Goal: Transaction & Acquisition: Book appointment/travel/reservation

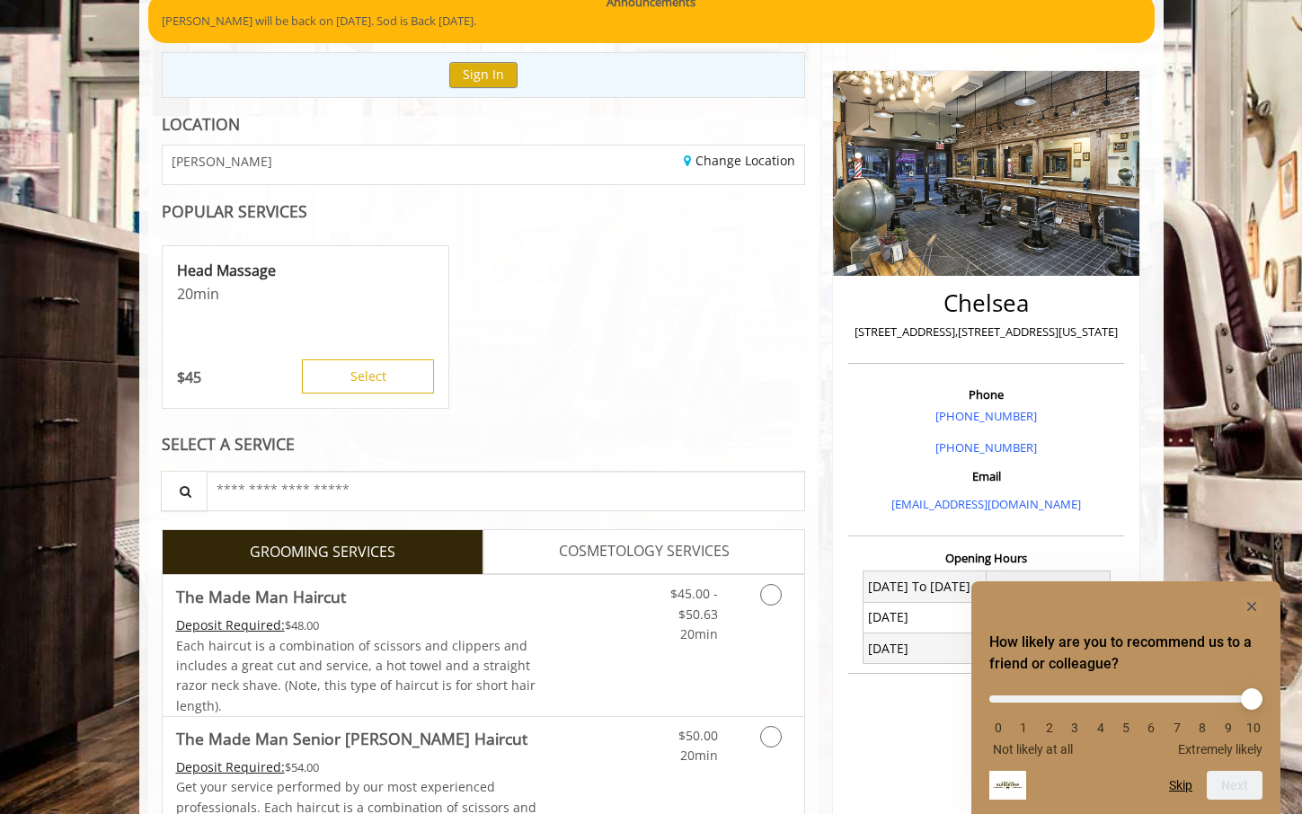
scroll to position [156, 0]
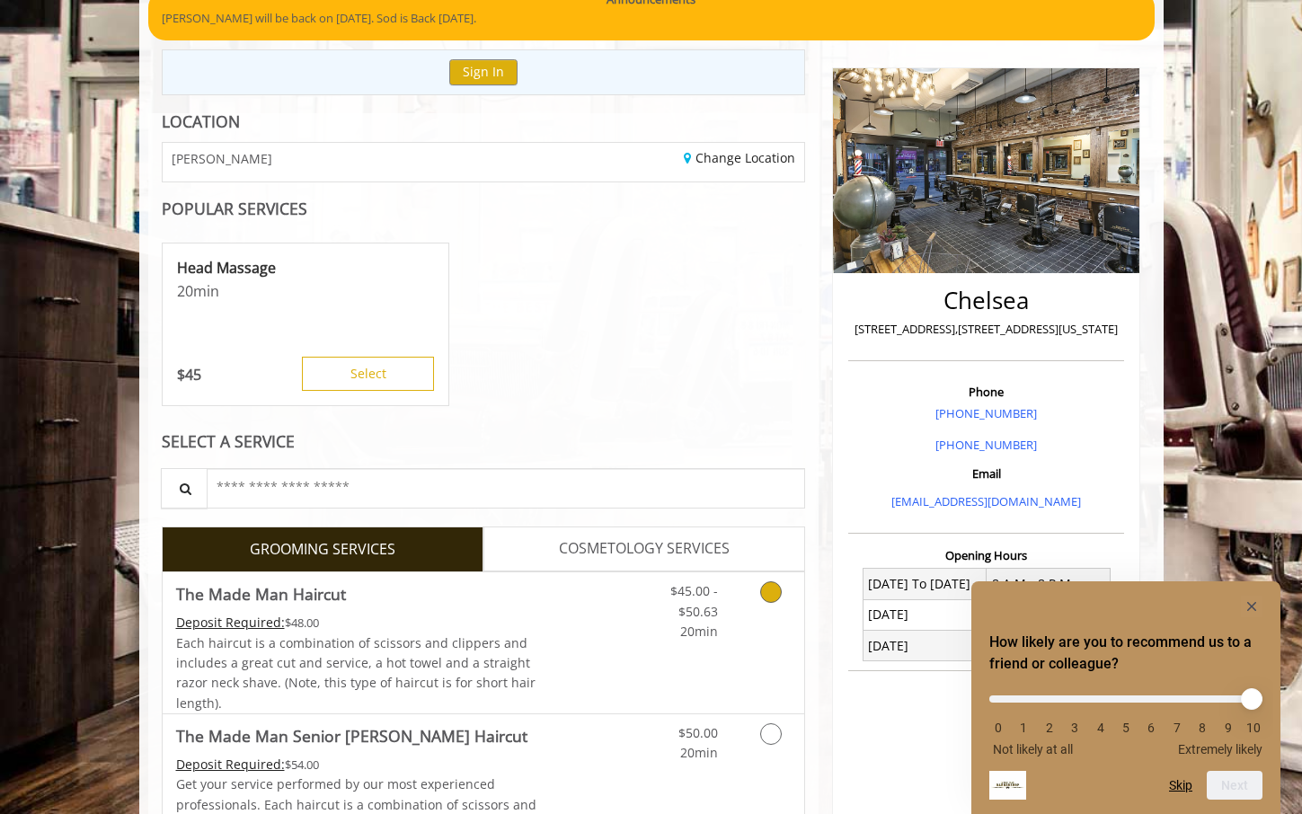
click at [764, 610] on link "Grooming services" at bounding box center [768, 606] width 46 height 69
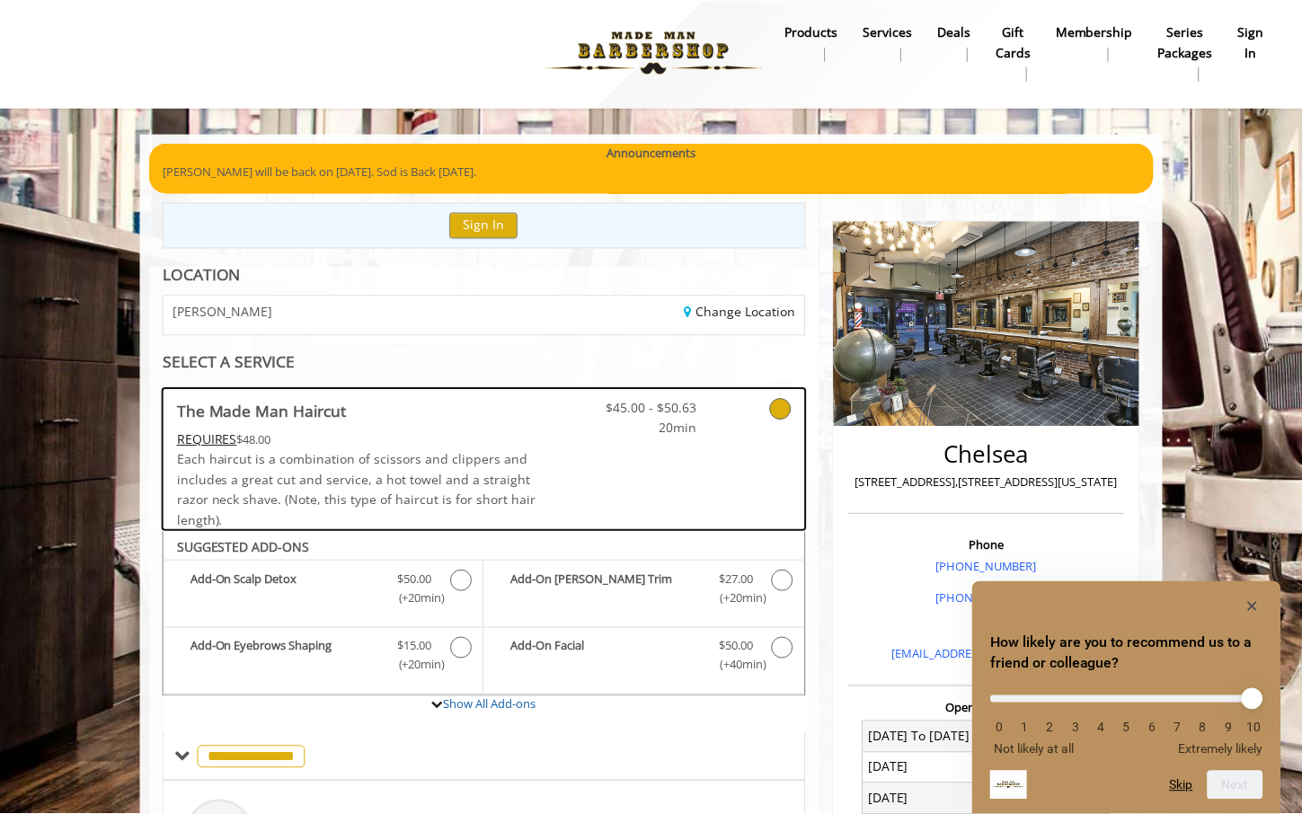
scroll to position [0, 0]
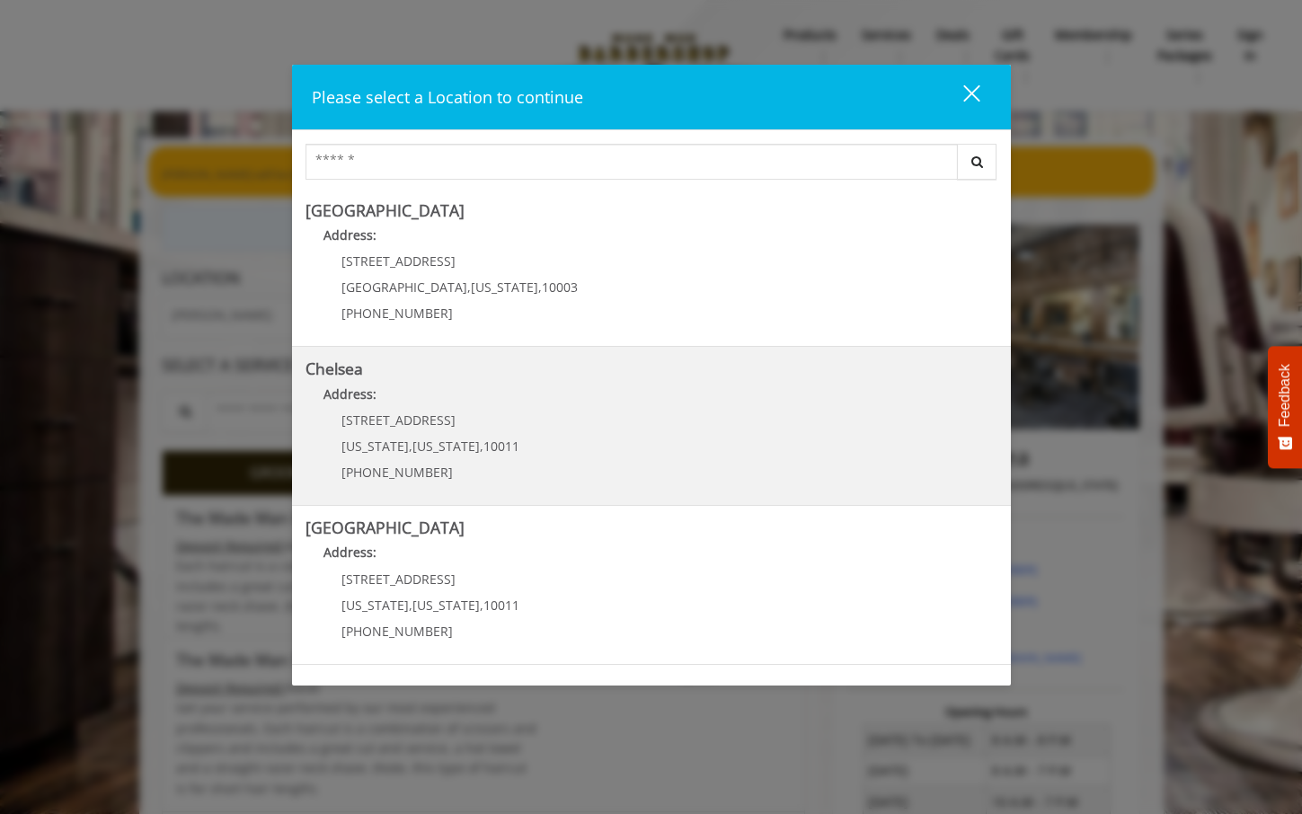
click at [454, 398] on p "Address:" at bounding box center [651, 398] width 692 height 29
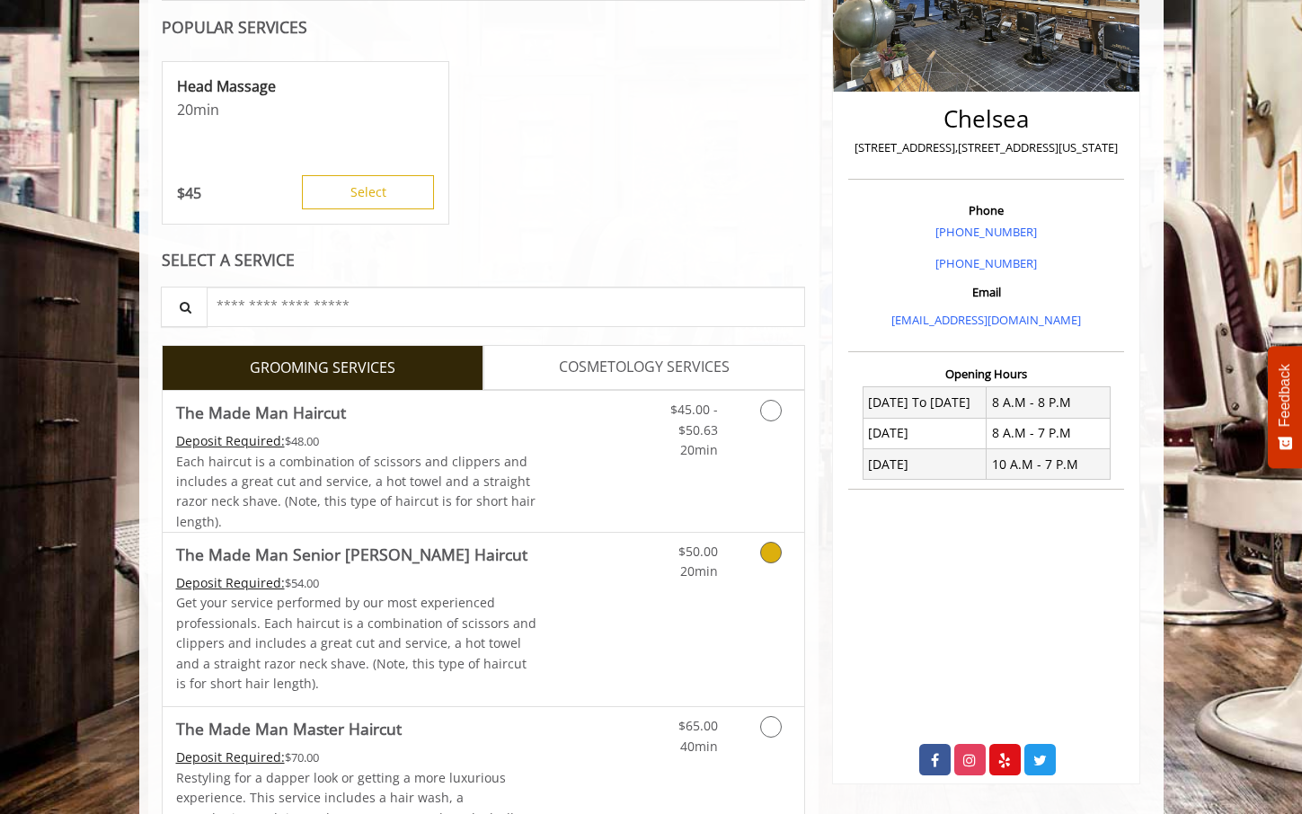
click at [541, 627] on link "Discounted Price" at bounding box center [589, 619] width 107 height 173
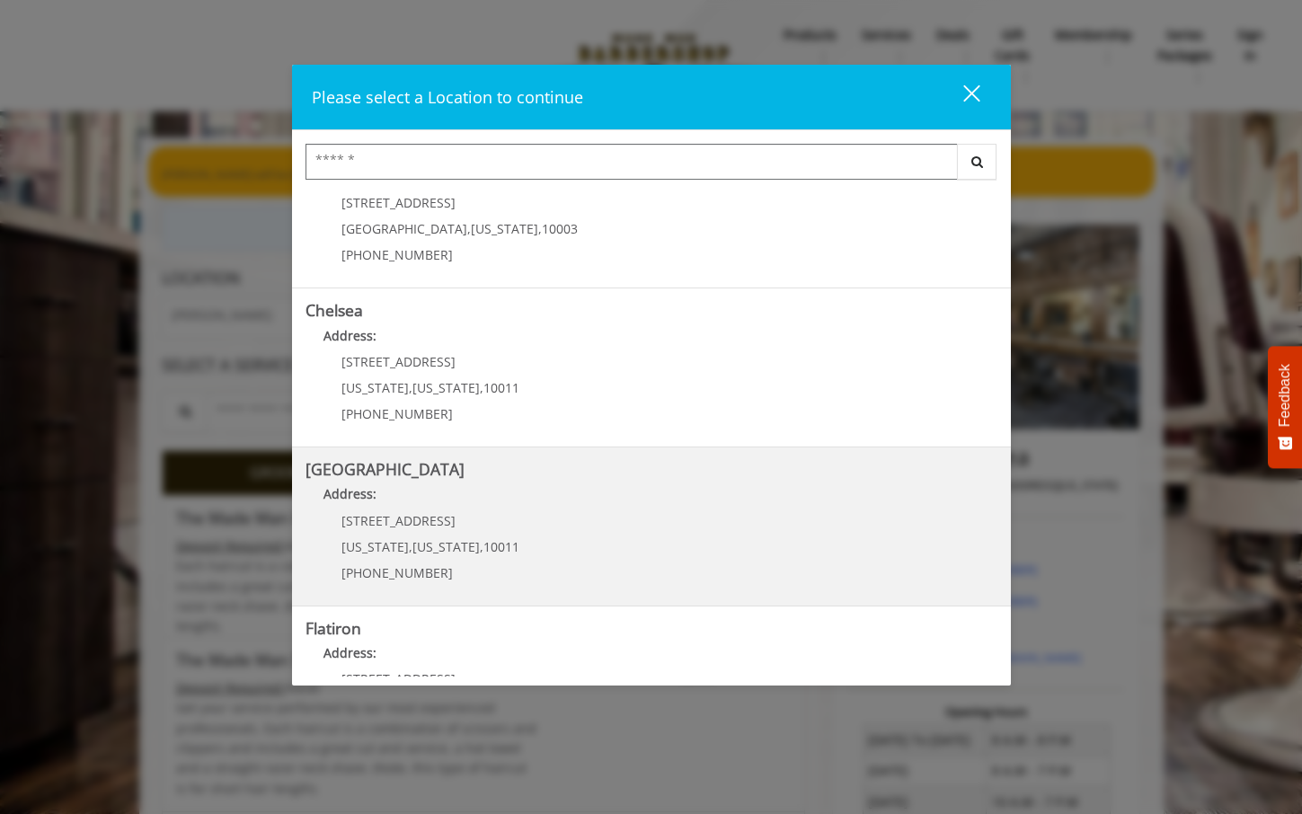
scroll to position [60, 0]
click at [459, 483] on Street "Address:" at bounding box center [651, 496] width 692 height 29
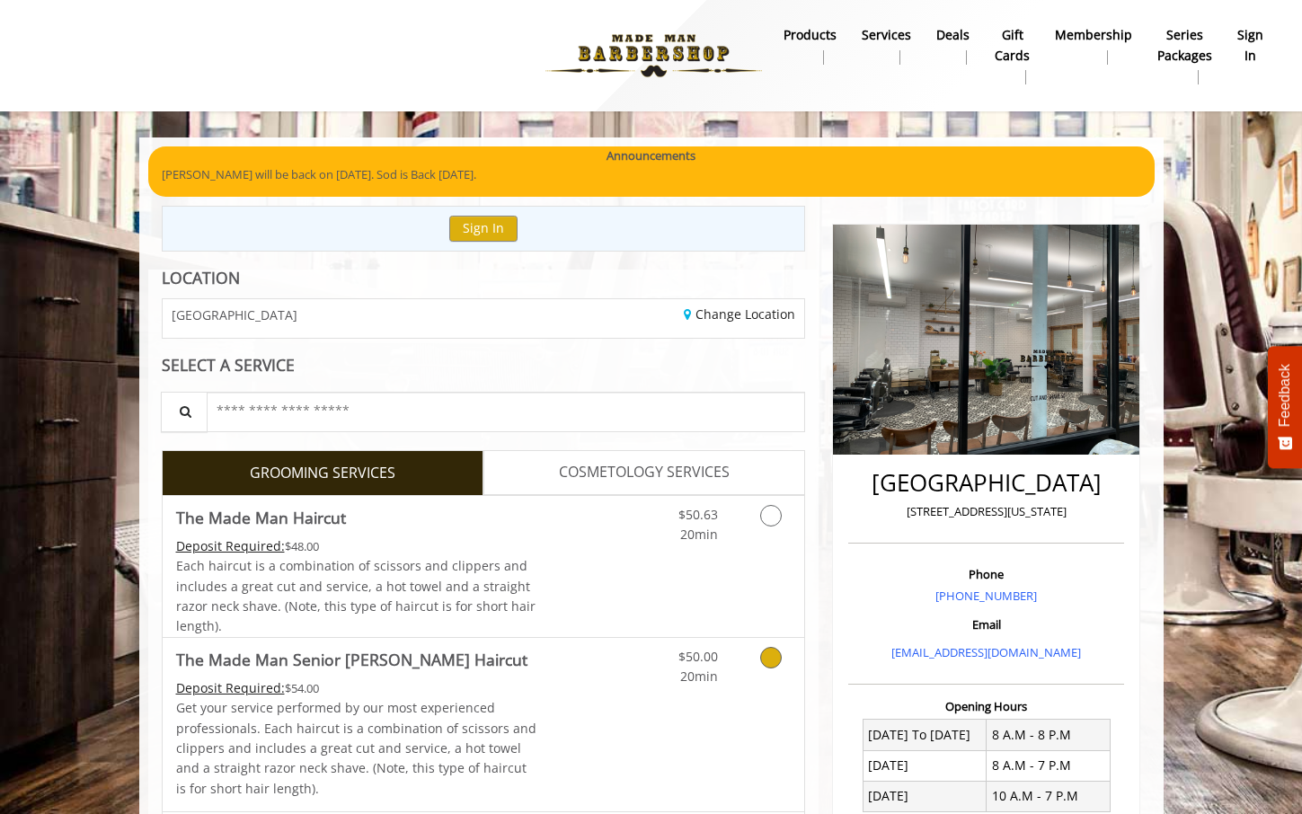
click at [558, 704] on link "Discounted Price" at bounding box center [589, 724] width 107 height 173
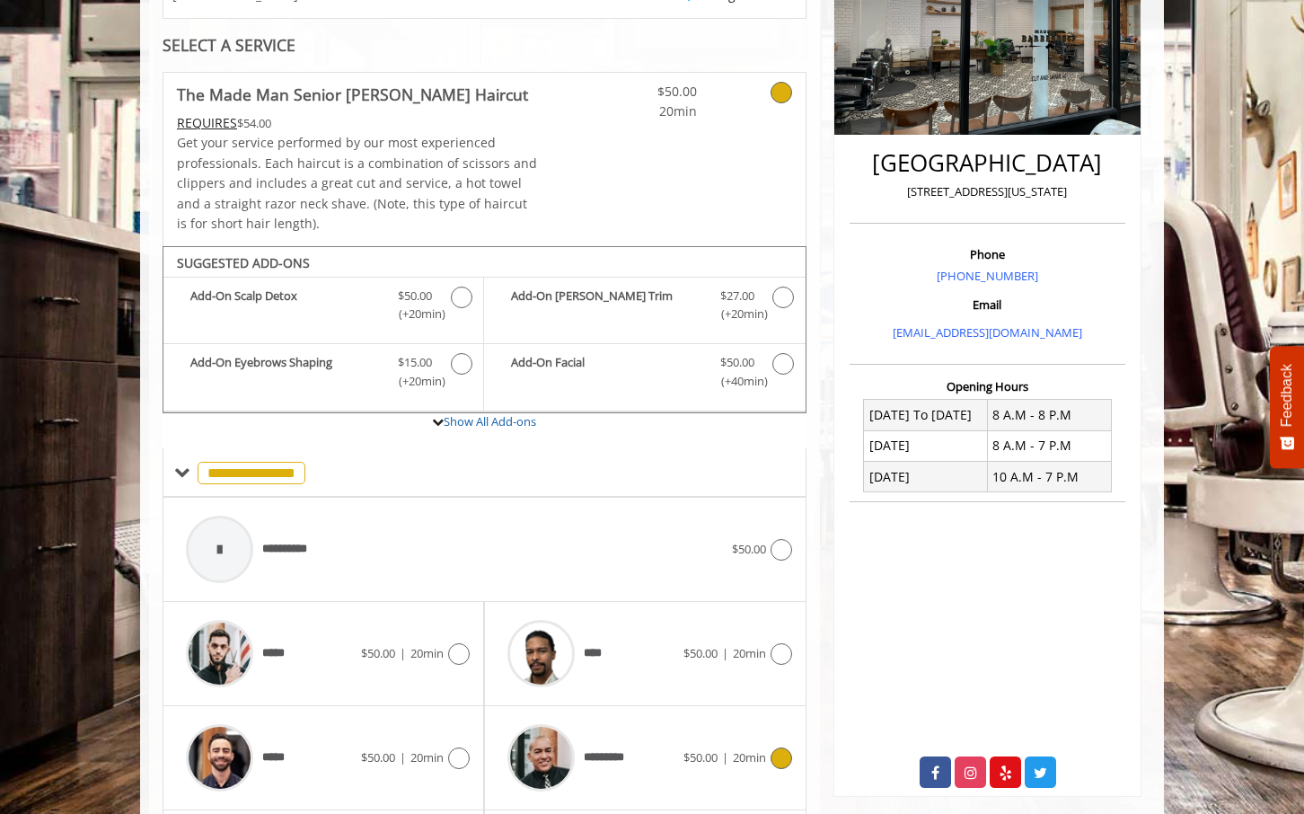
scroll to position [483, 0]
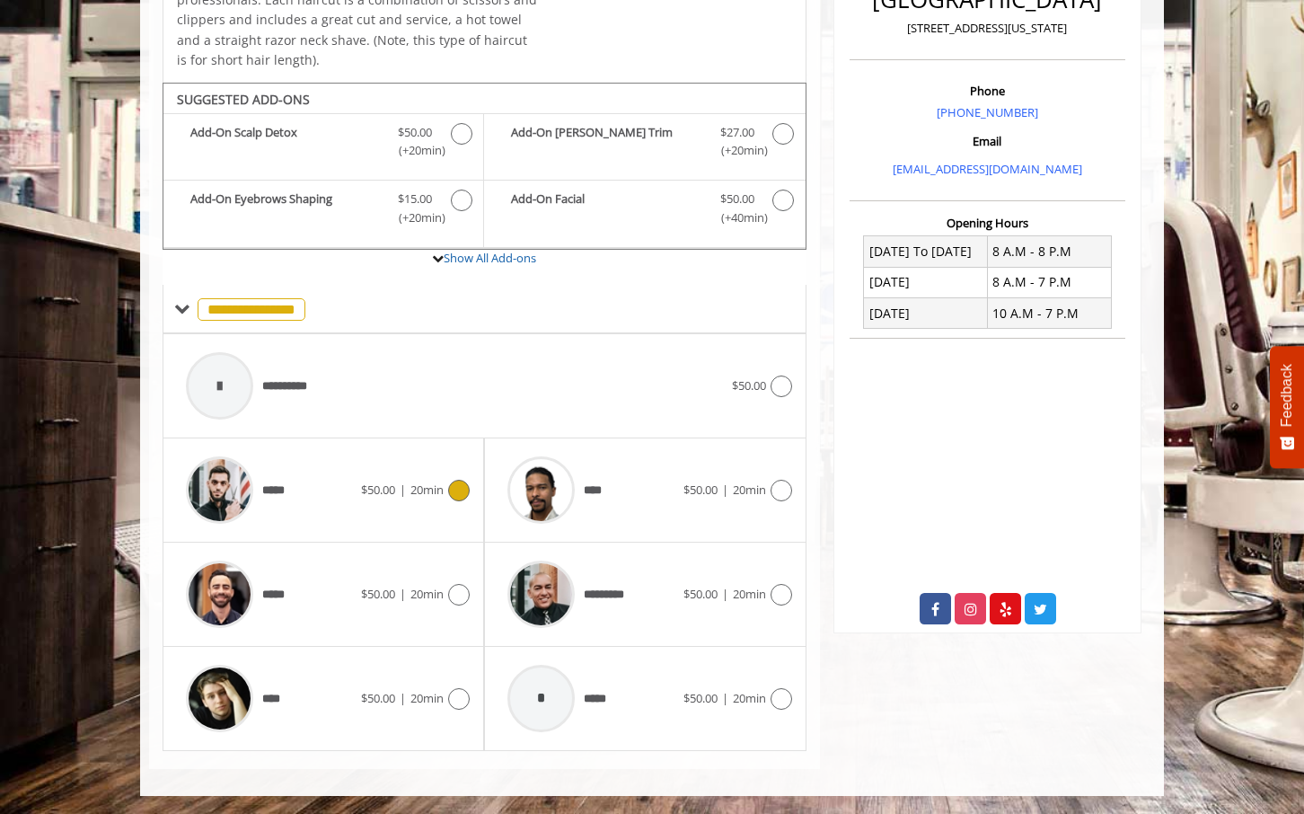
click at [383, 484] on span "$50.00" at bounding box center [378, 489] width 34 height 16
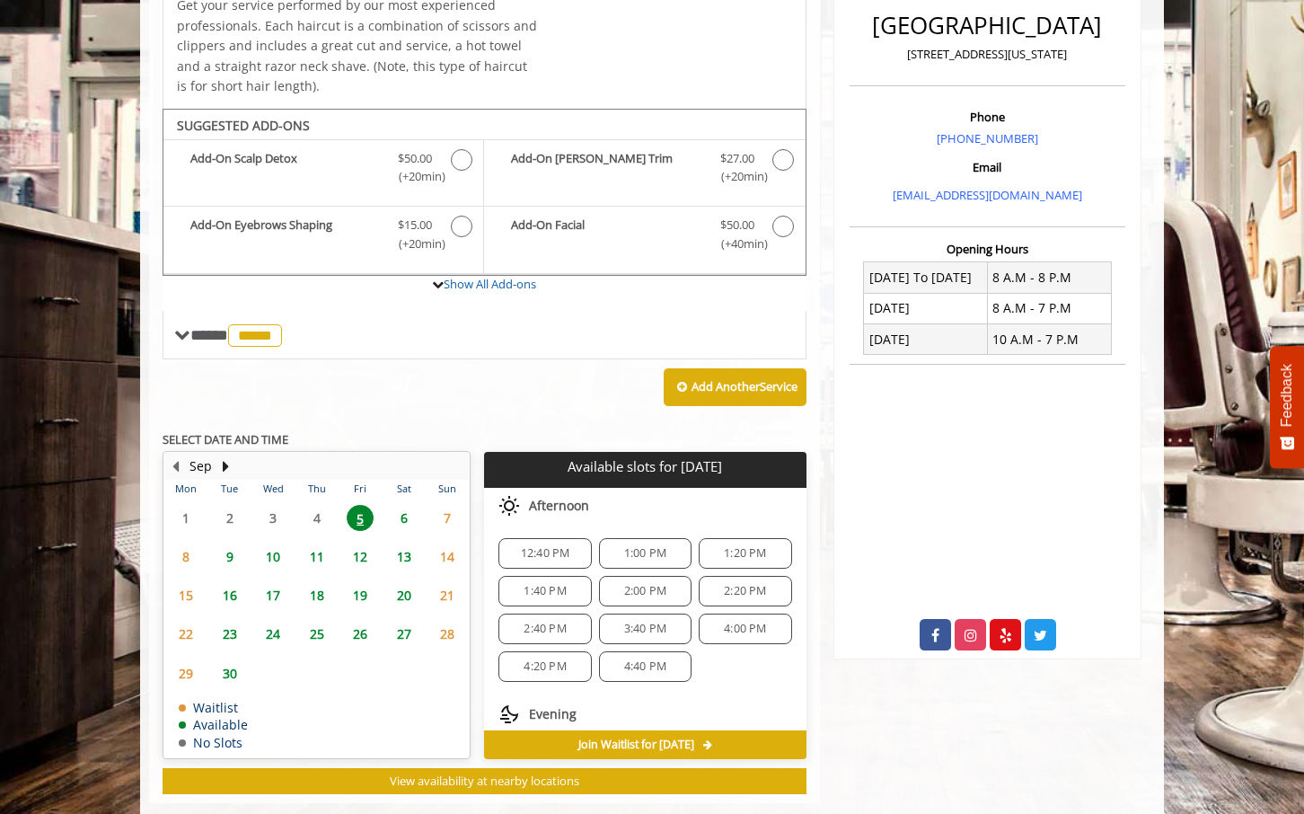
scroll to position [490, 0]
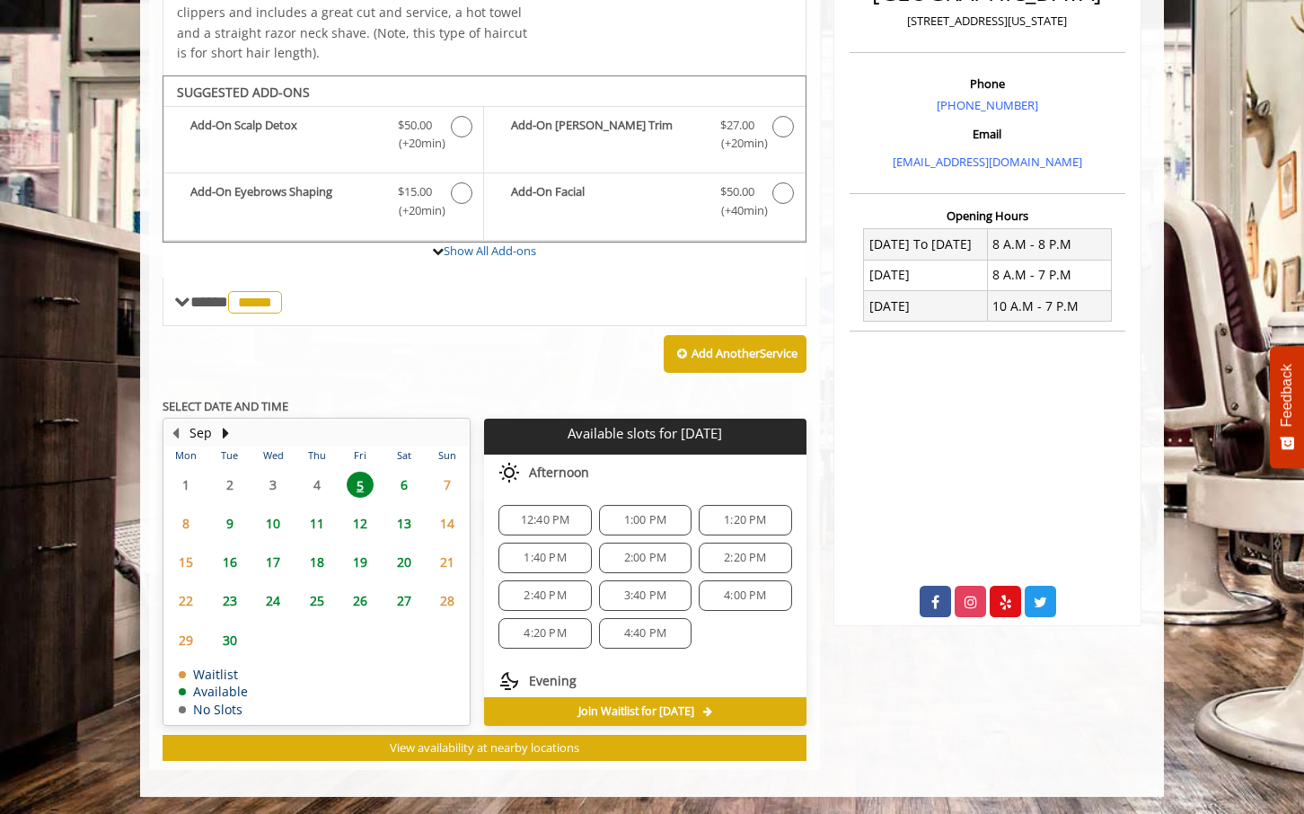
click at [548, 517] on span "12:40 PM" at bounding box center [545, 520] width 49 height 14
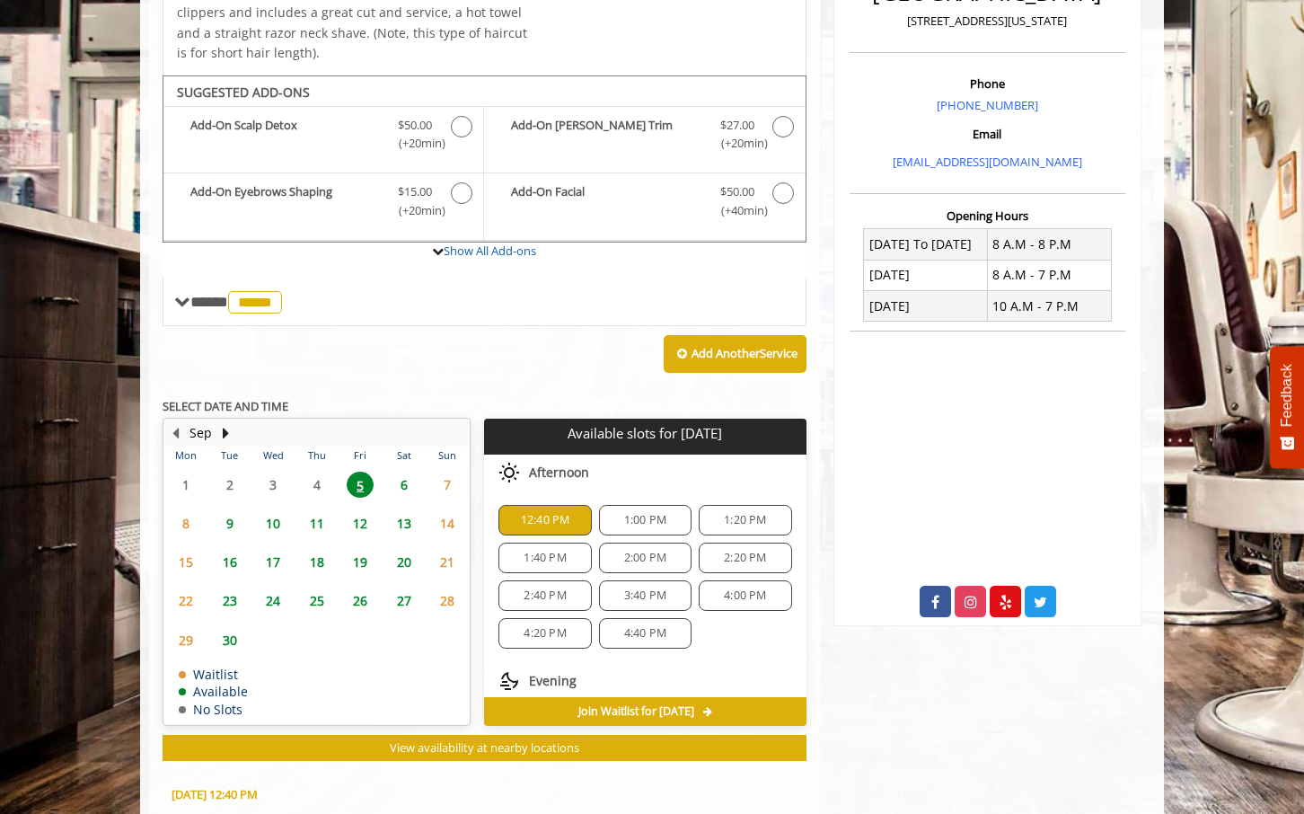
scroll to position [815, 0]
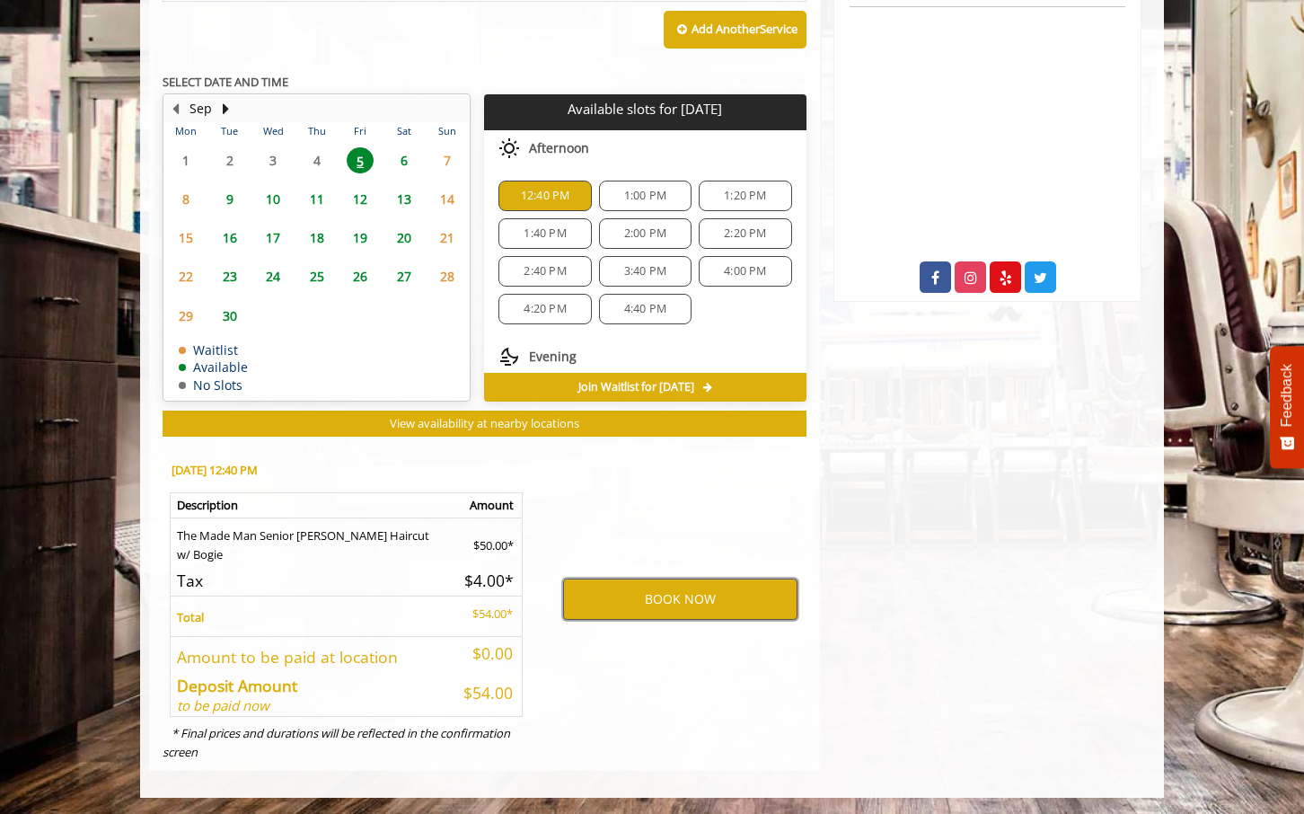
click at [630, 595] on button "BOOK NOW" at bounding box center [680, 599] width 234 height 41
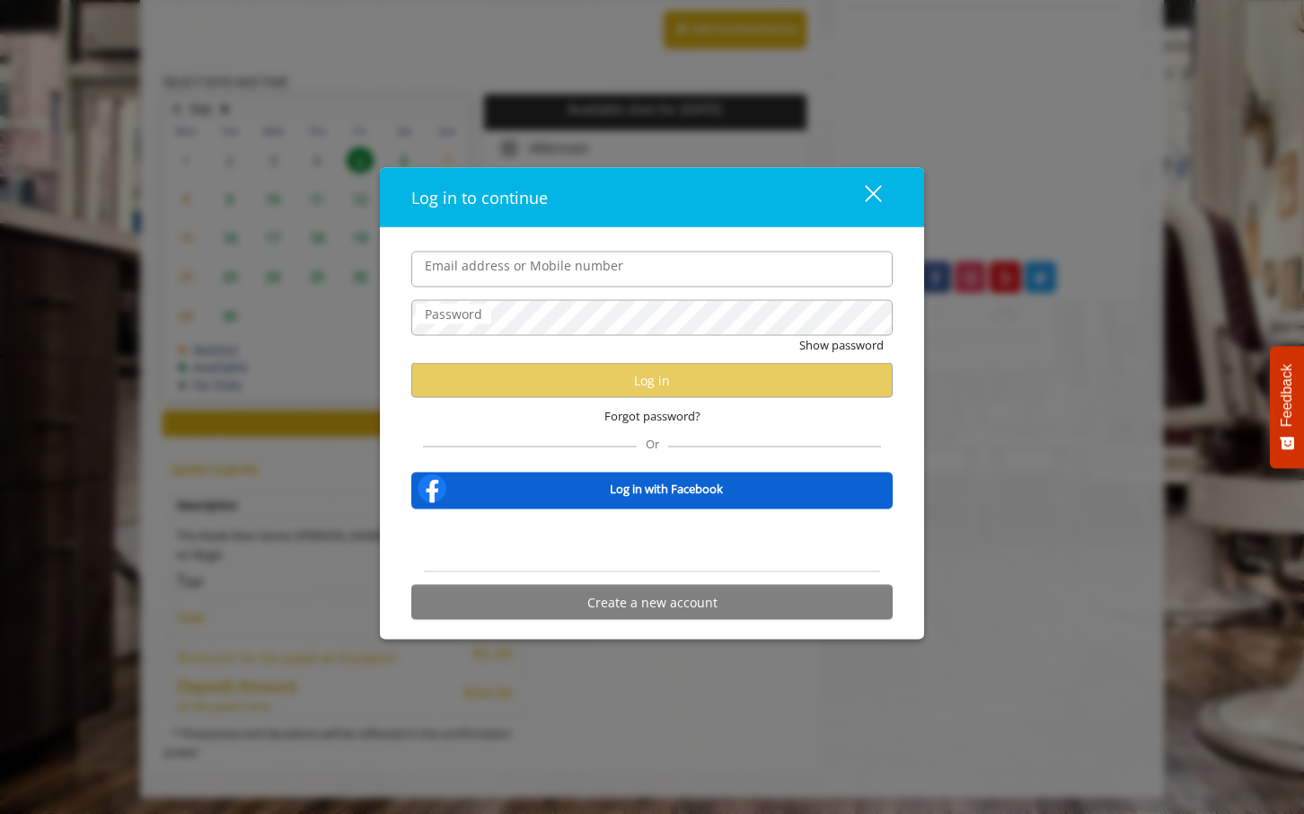
click at [529, 276] on input "Email address or Mobile number" at bounding box center [651, 269] width 481 height 36
type input "**********"
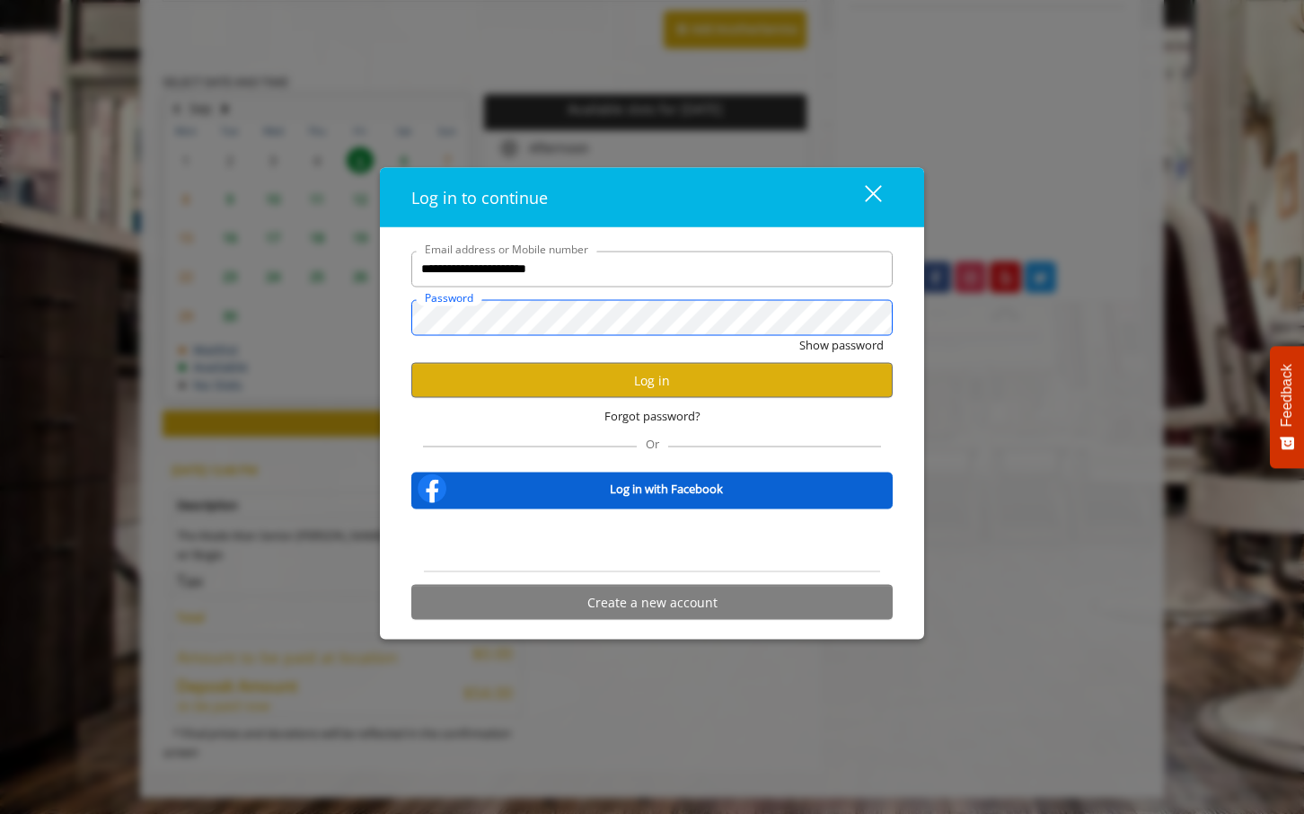
click at [799, 335] on button "Show password" at bounding box center [841, 344] width 84 height 19
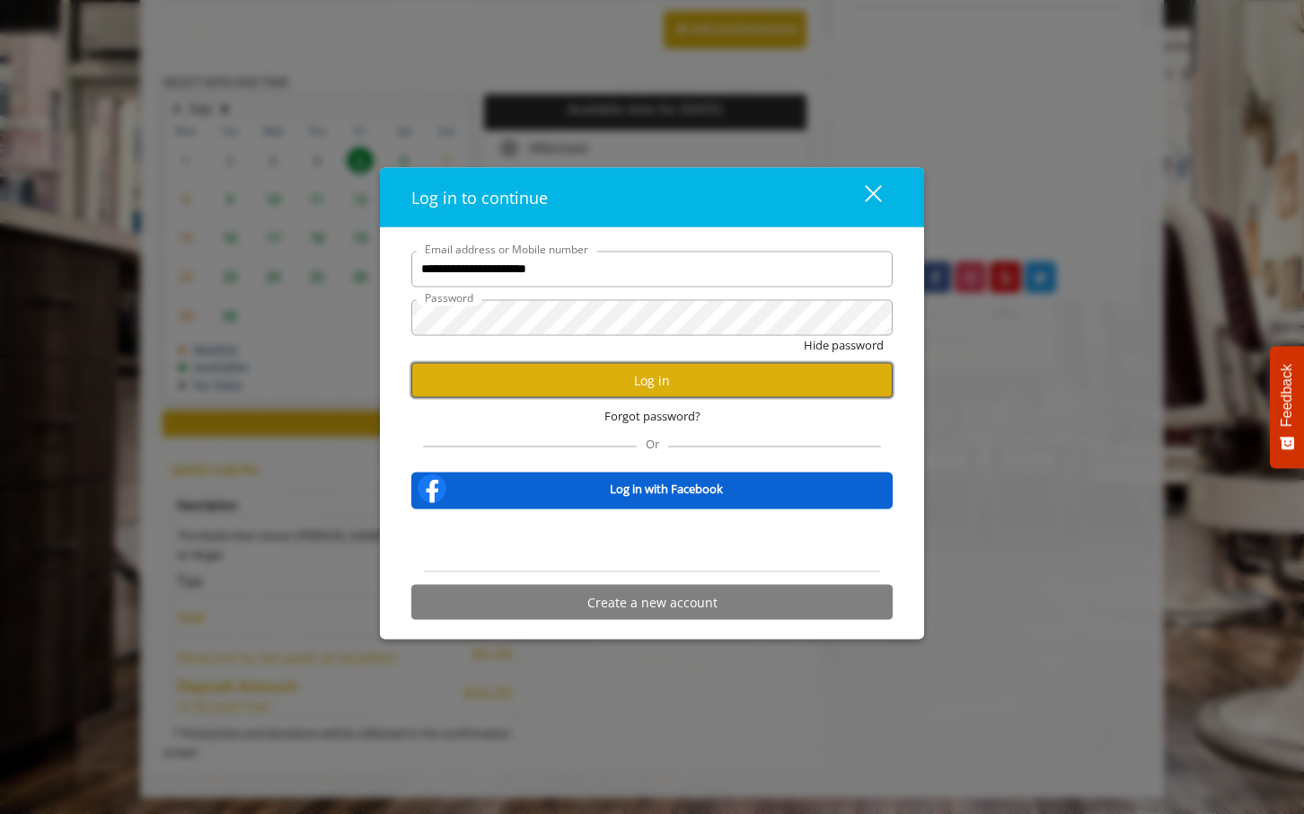
click at [585, 389] on button "Log in" at bounding box center [651, 380] width 481 height 35
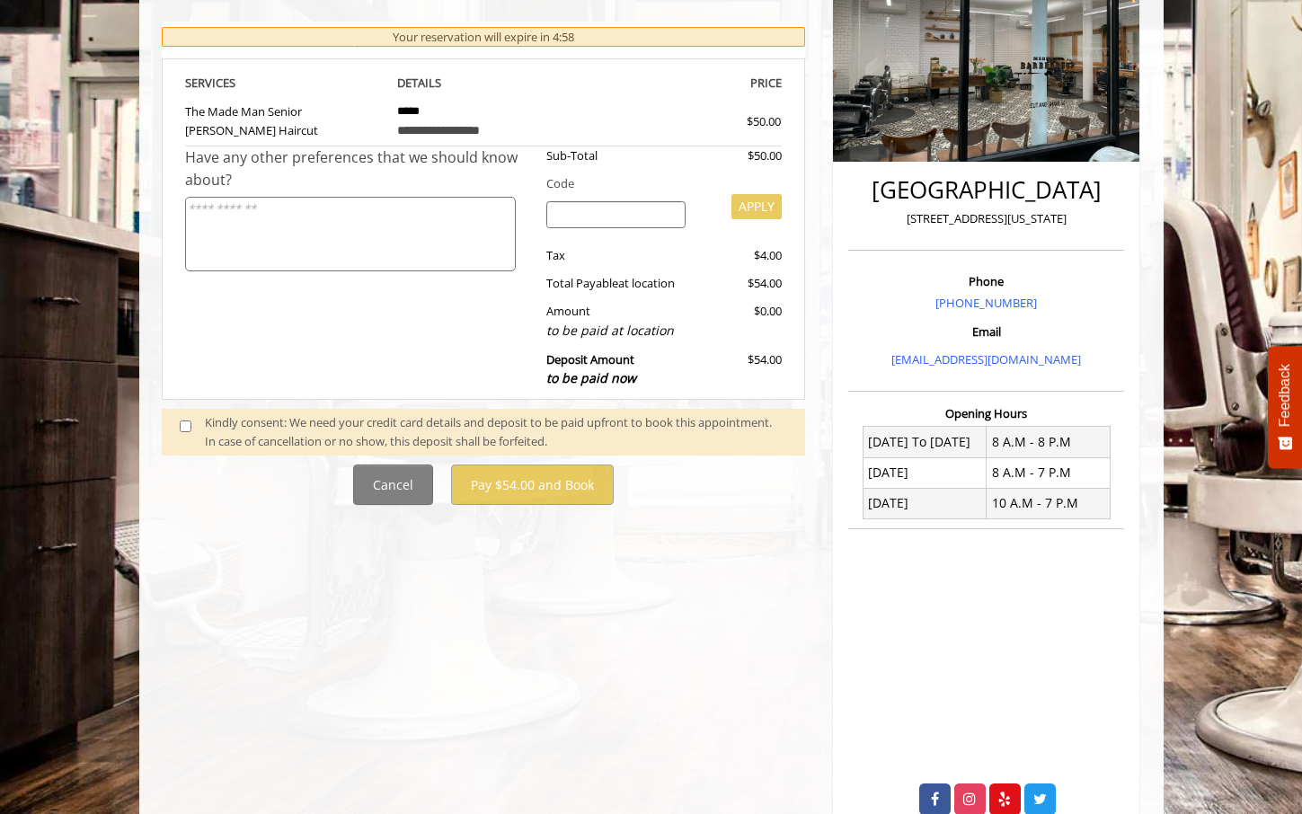
scroll to position [319, 0]
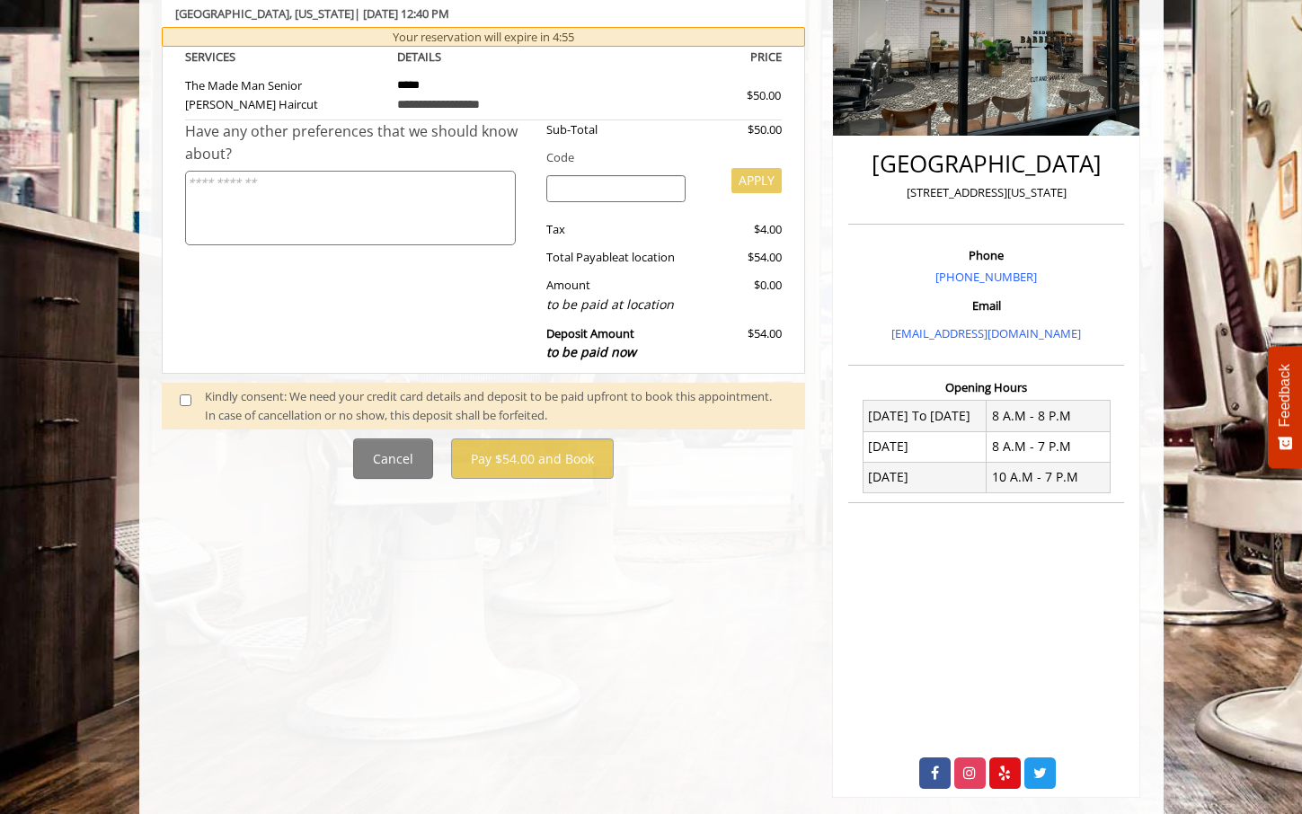
click at [199, 402] on span at bounding box center [192, 406] width 53 height 38
click at [192, 402] on span at bounding box center [192, 406] width 53 height 38
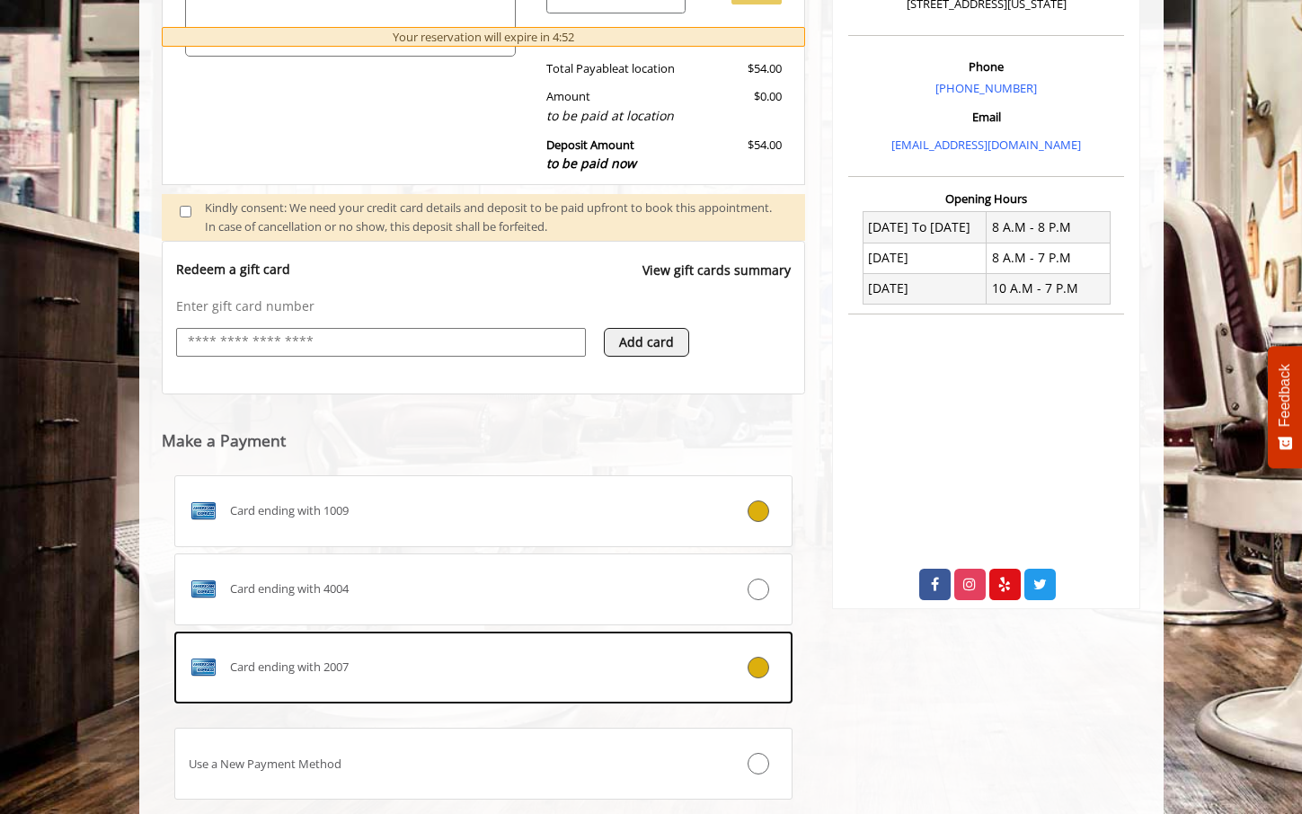
click at [631, 715] on div "Card ending with 1009 Card ending with 4004 Card ending with 2007 Use a New Pay…" at bounding box center [483, 640] width 619 height 331
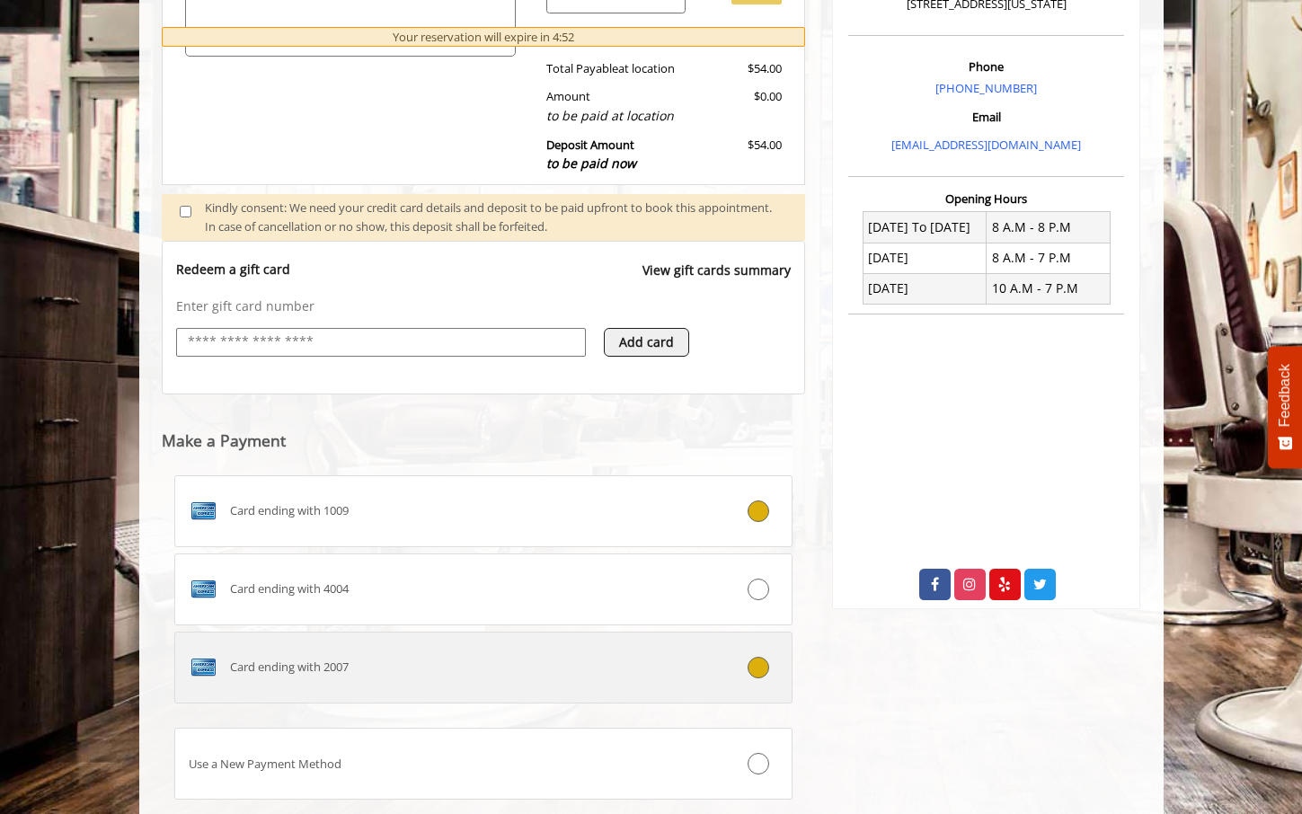
click at [620, 687] on label "Card ending with 2007" at bounding box center [483, 668] width 619 height 72
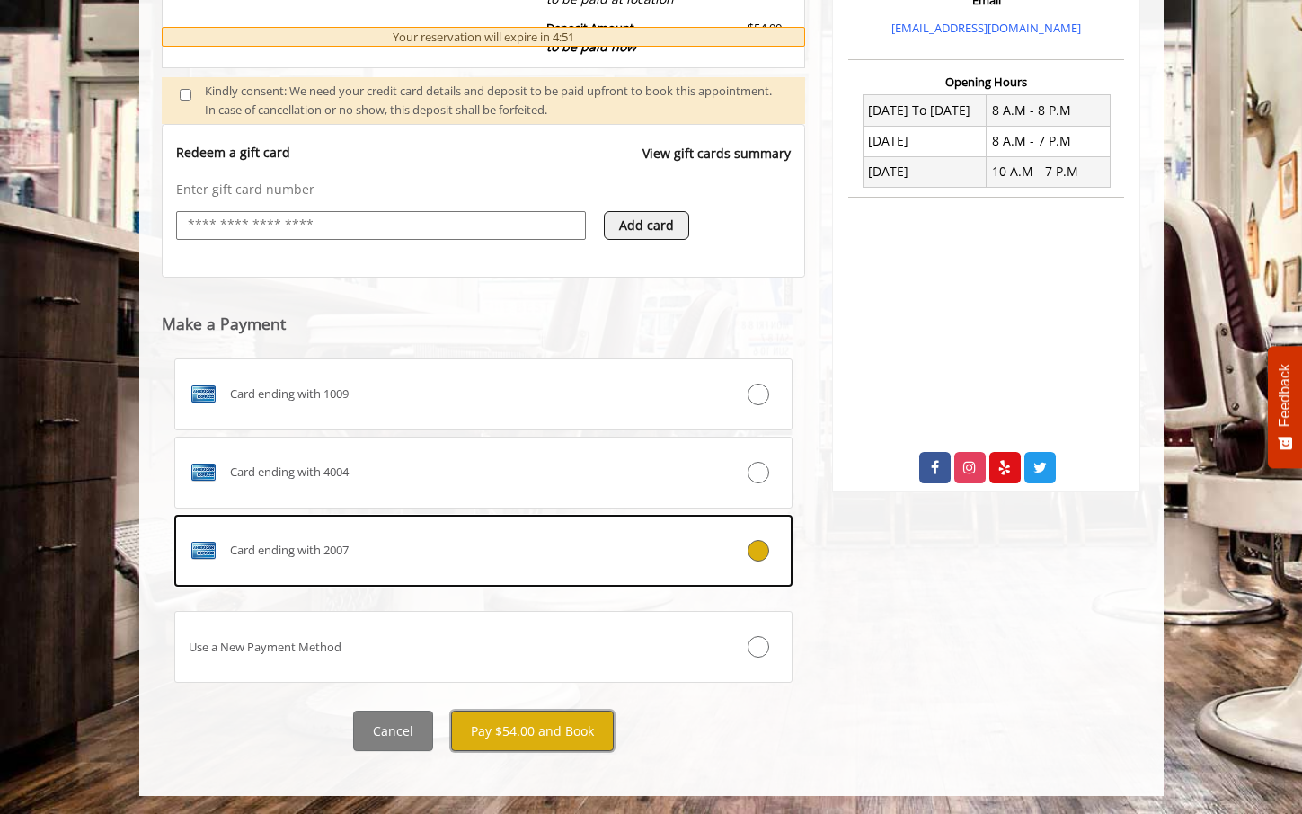
click at [550, 729] on button "Pay $54.00 and Book" at bounding box center [532, 731] width 163 height 40
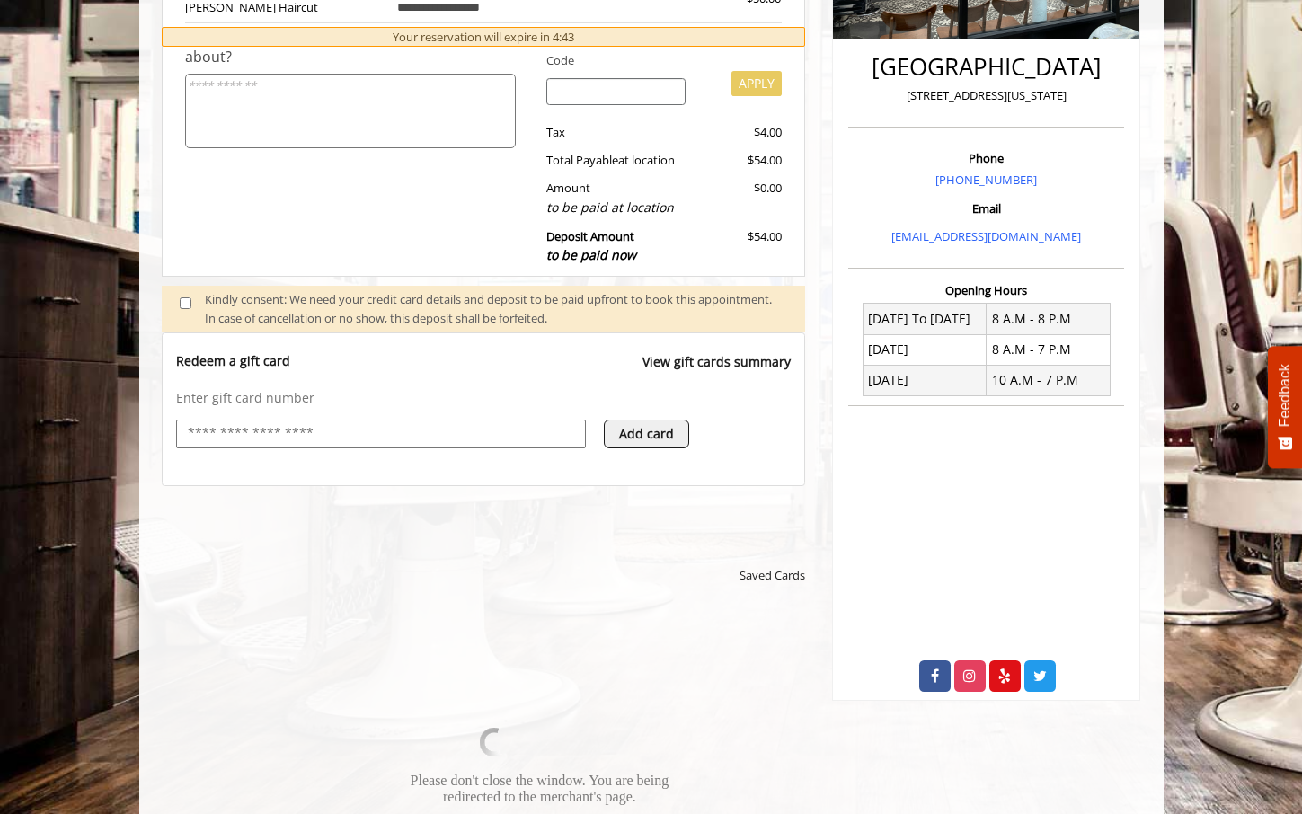
scroll to position [421, 0]
